Goal: Task Accomplishment & Management: Use online tool/utility

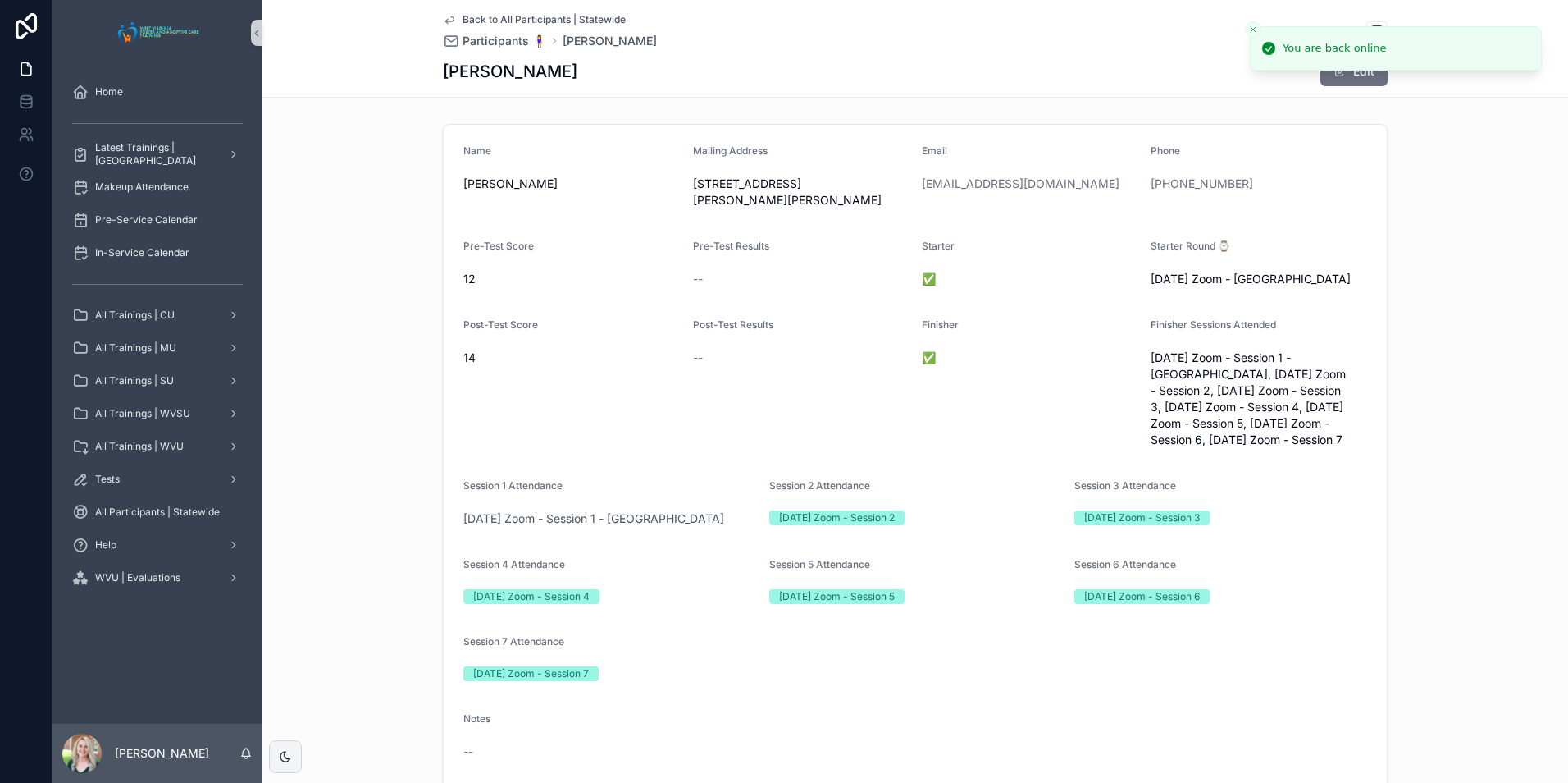
scroll to position [575, 0]
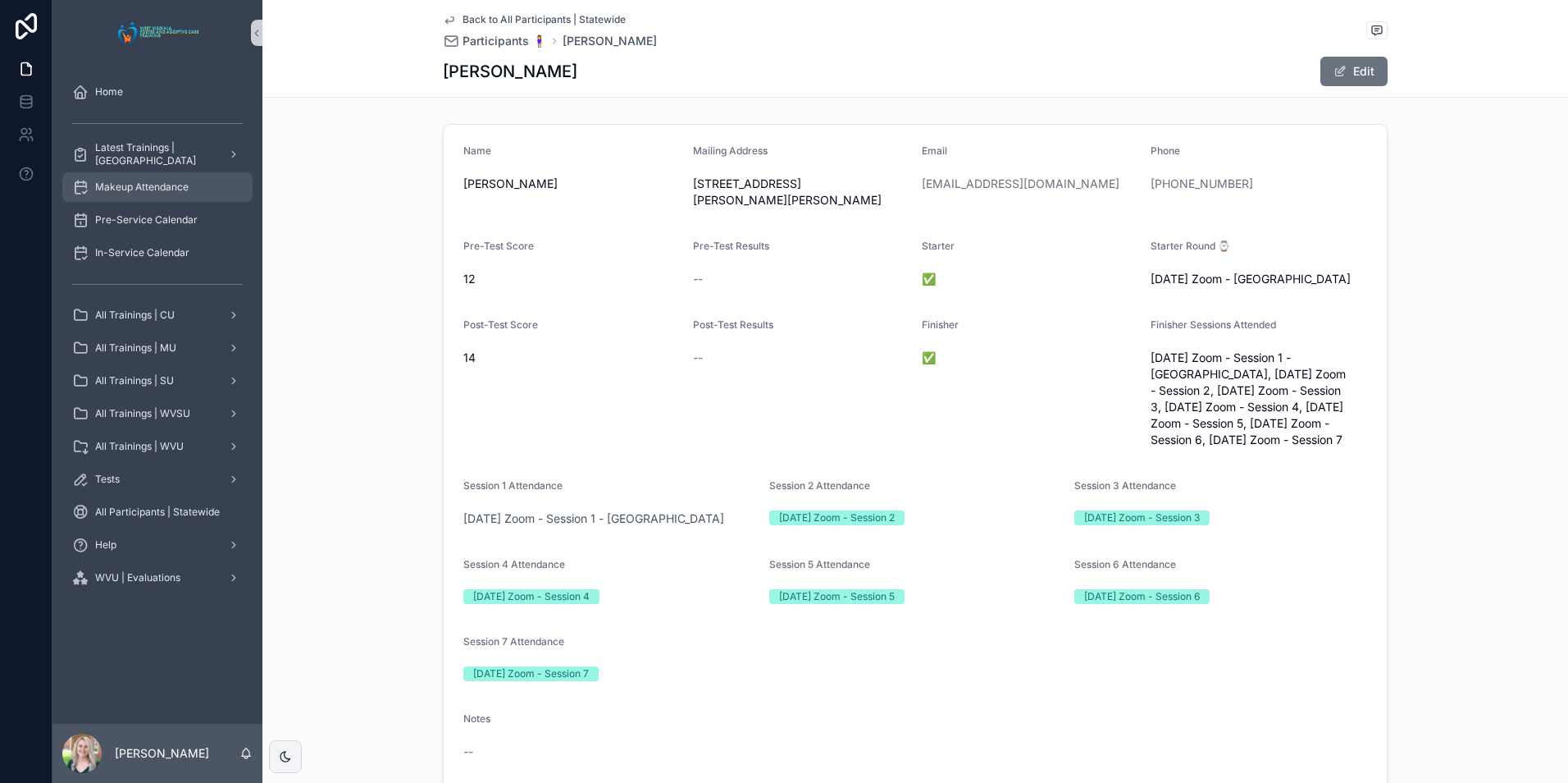
click at [156, 187] on span "Makeup Attendance" at bounding box center [142, 187] width 94 height 13
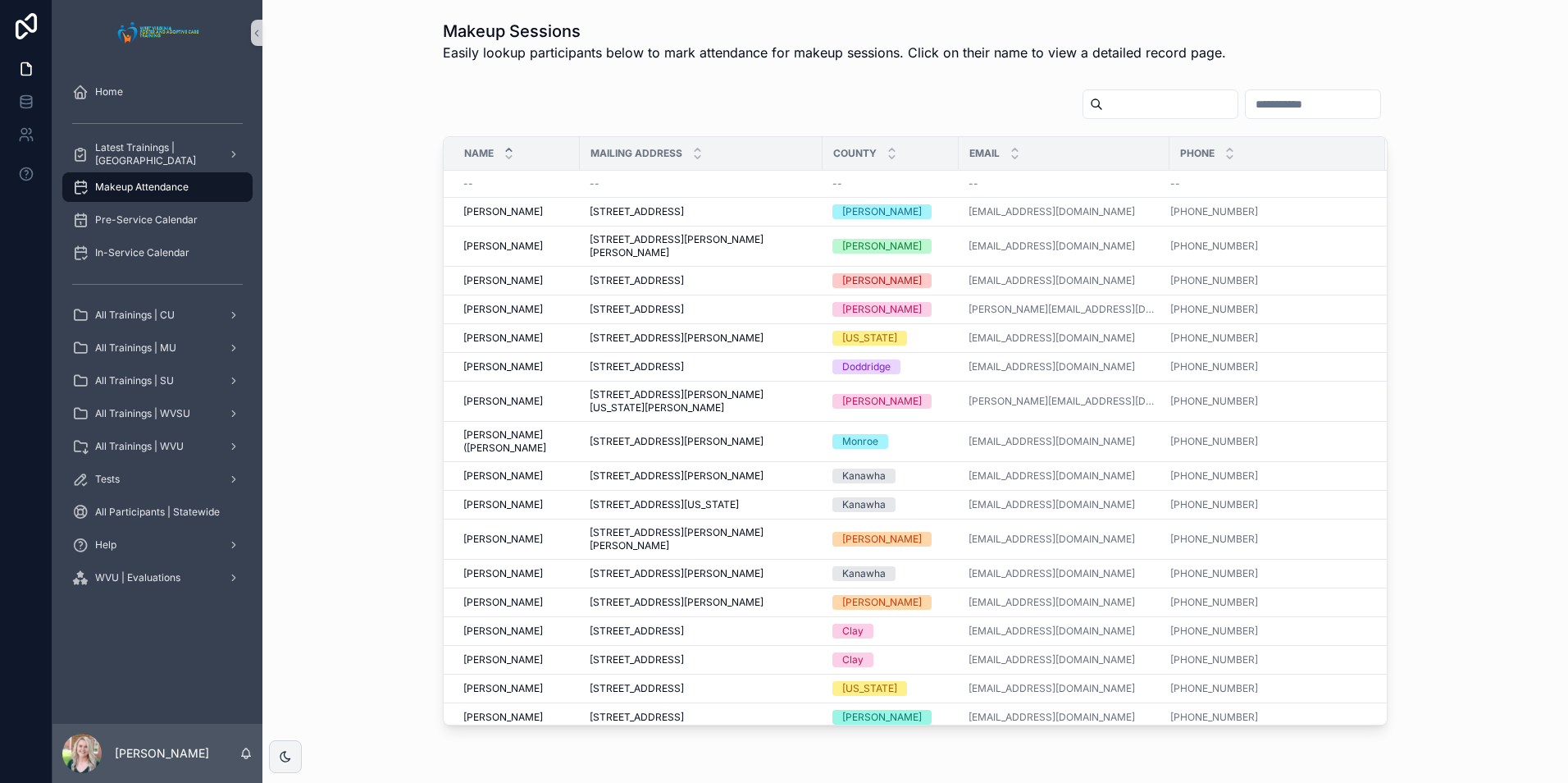
click at [1103, 111] on input "scrollable content" at bounding box center [1170, 104] width 135 height 23
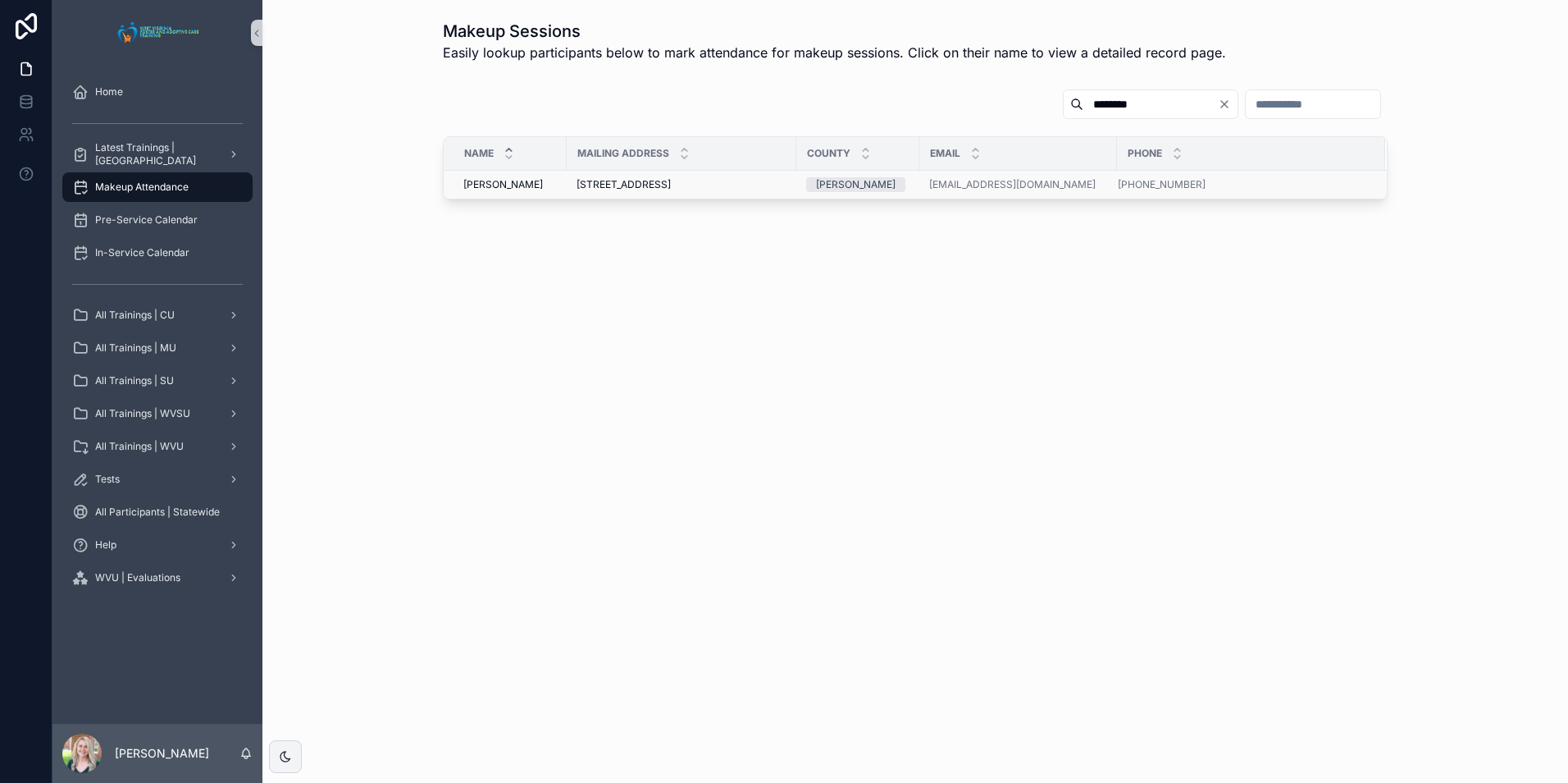
type input "********"
click at [521, 181] on span "Sue Kirkendoll" at bounding box center [503, 185] width 80 height 13
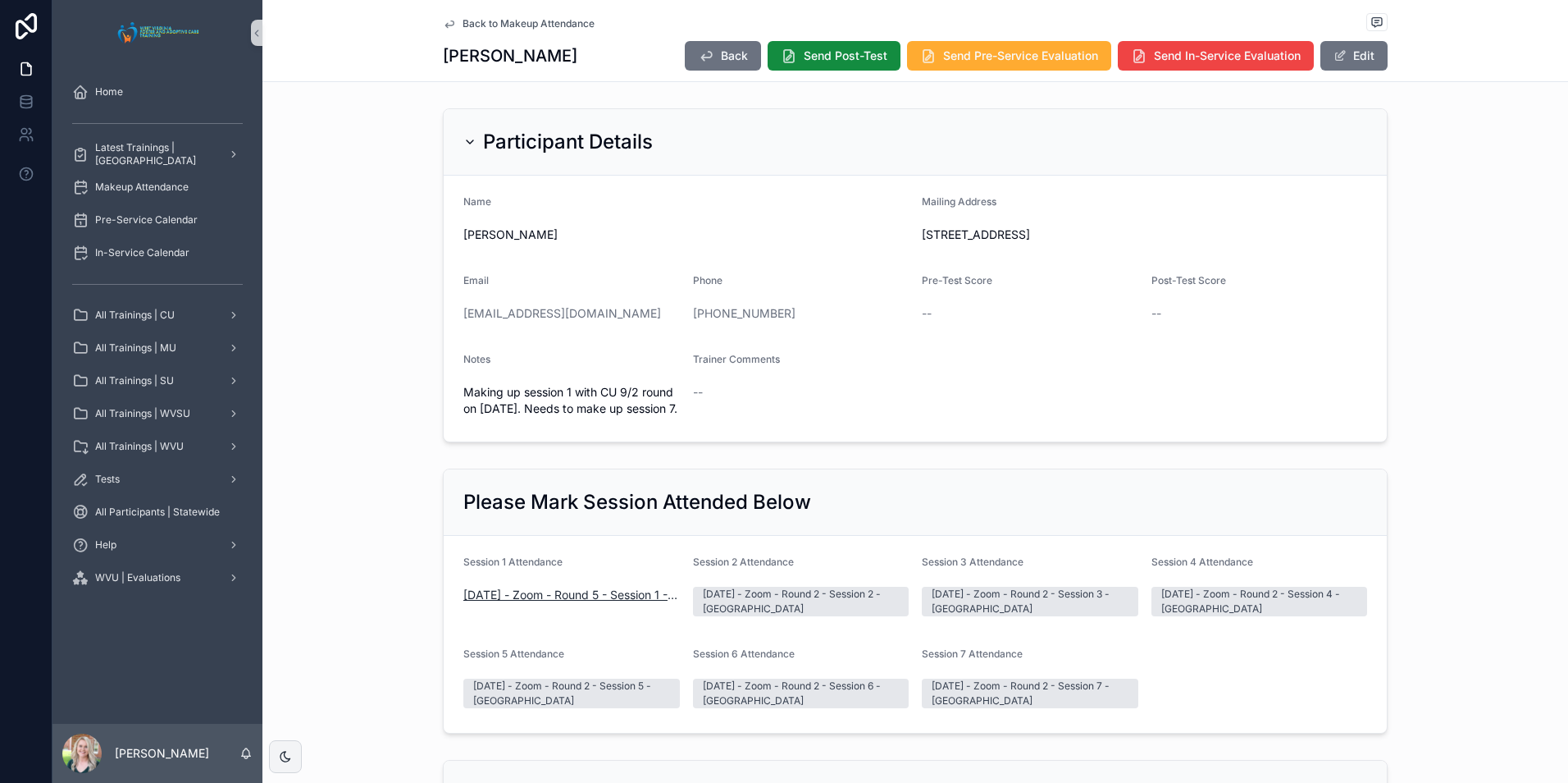
click at [582, 603] on span "09/02/2025 - Zoom - Round 5 - Session 1 - CU" at bounding box center [571, 594] width 216 height 16
